Goal: Information Seeking & Learning: Check status

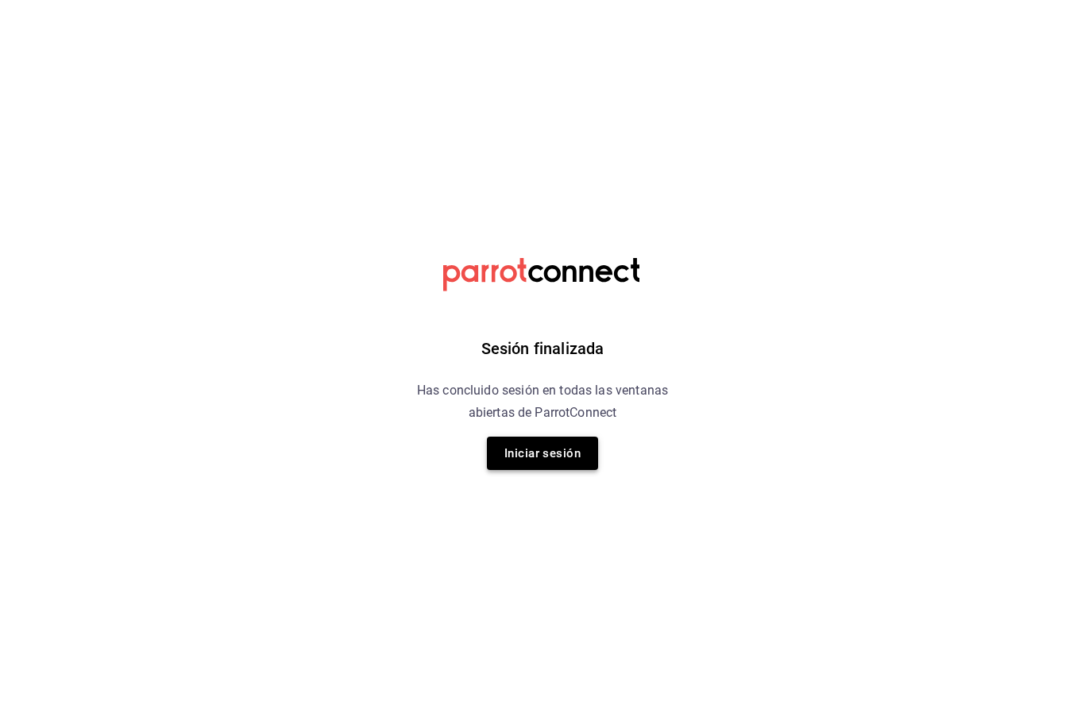
click at [565, 453] on button "Iniciar sesión" at bounding box center [542, 453] width 111 height 33
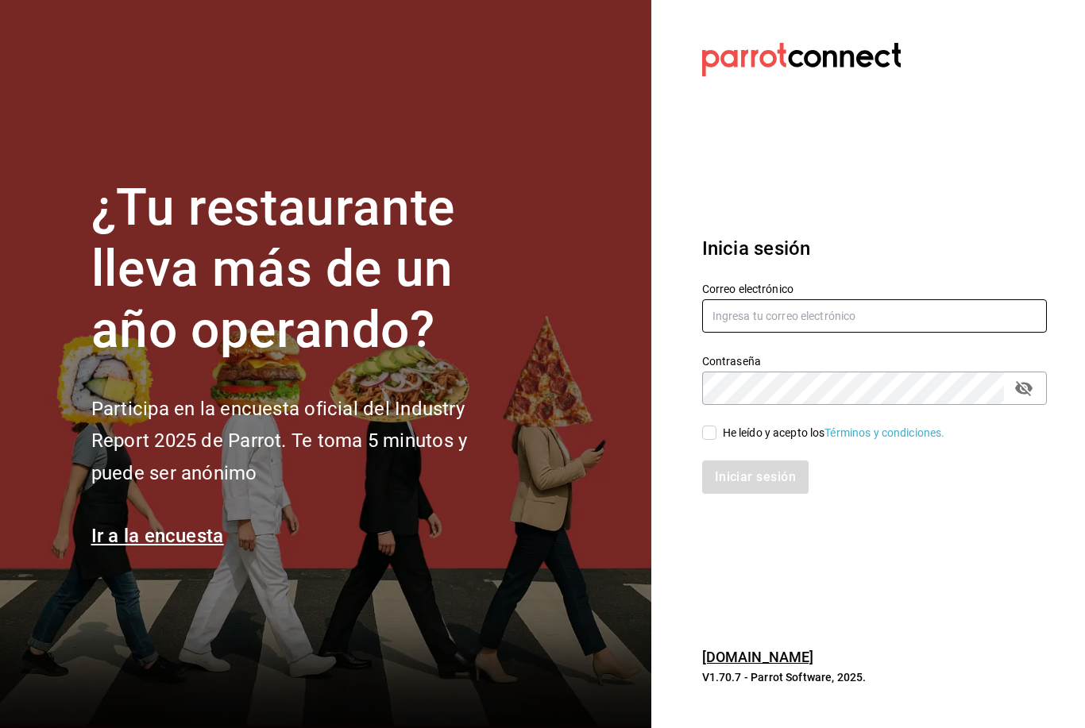
click at [825, 333] on input "text" at bounding box center [874, 315] width 345 height 33
type input "[EMAIL_ADDRESS][DOMAIN_NAME]"
click at [709, 440] on input "He leído y acepto los Términos y condiciones." at bounding box center [709, 433] width 14 height 14
checkbox input "true"
click at [770, 494] on button "Iniciar sesión" at bounding box center [756, 477] width 108 height 33
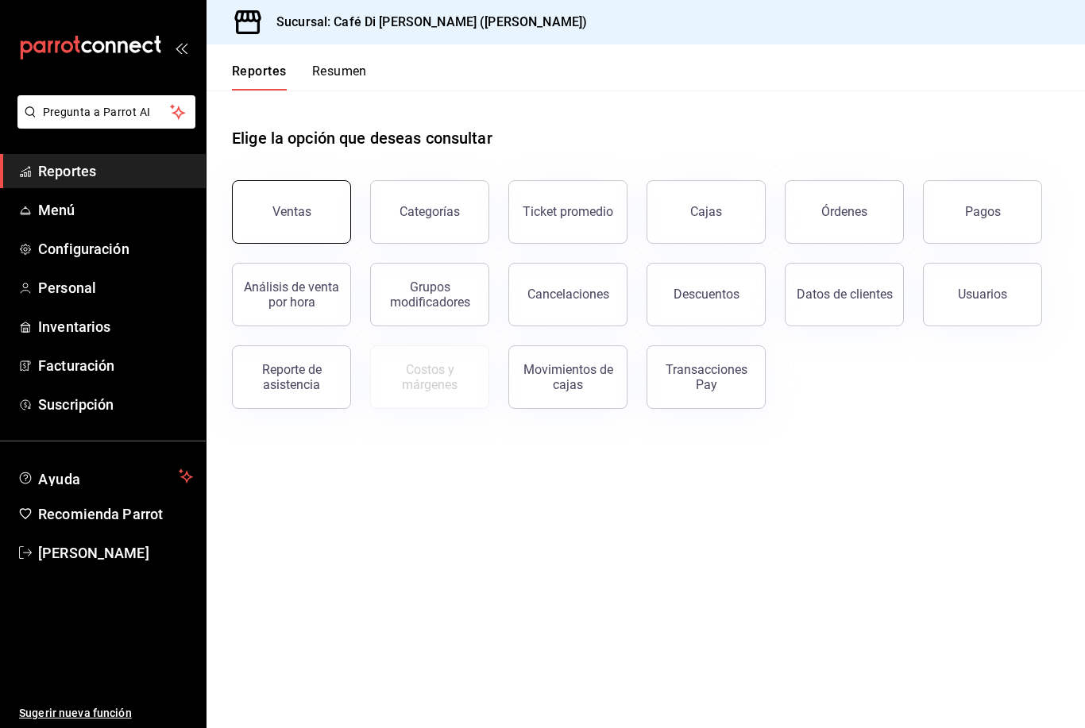
click at [292, 222] on button "Ventas" at bounding box center [291, 212] width 119 height 64
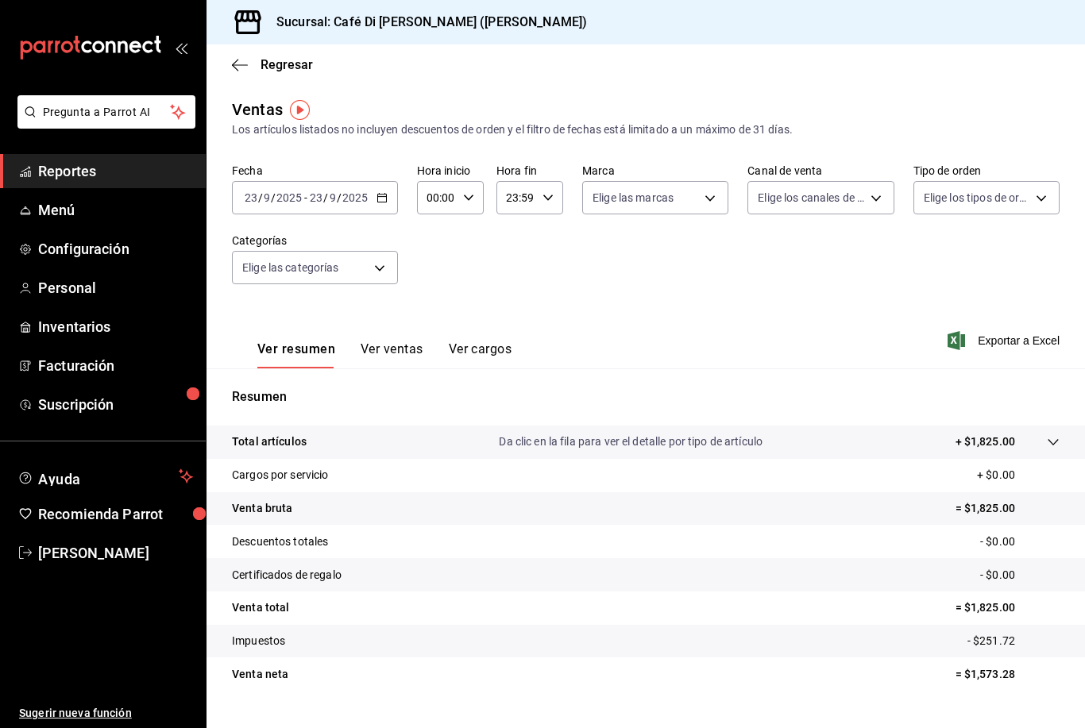
click at [406, 352] on button "Ver ventas" at bounding box center [392, 355] width 63 height 27
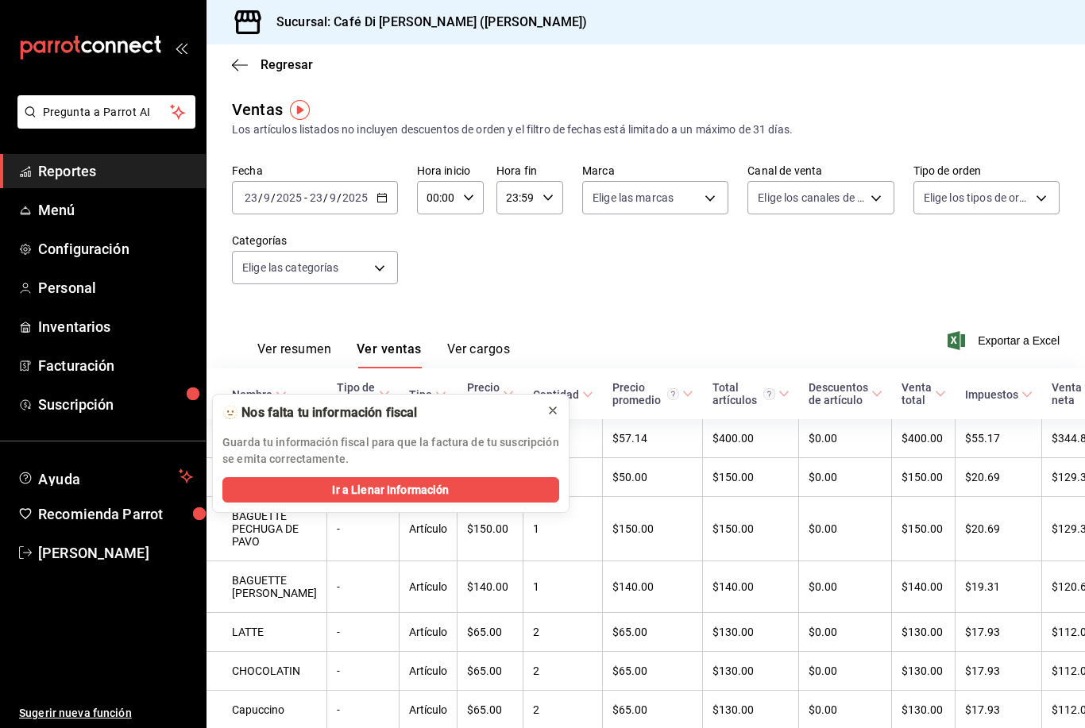
click at [551, 408] on icon at bounding box center [553, 411] width 6 height 6
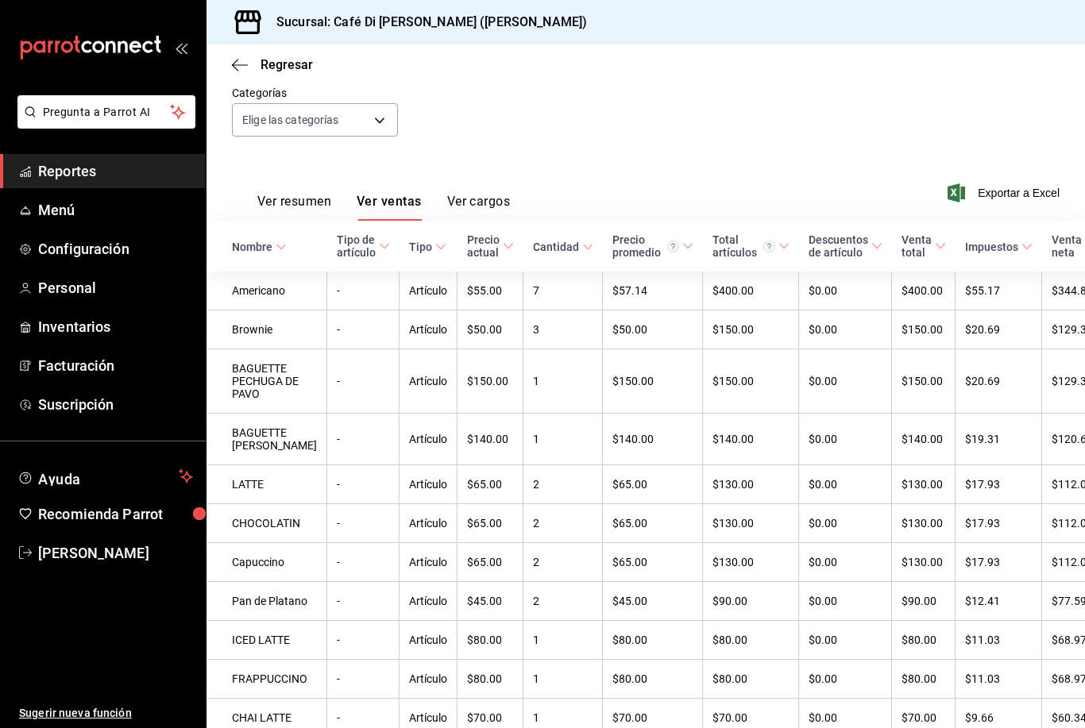
scroll to position [144, 0]
